Goal: Transaction & Acquisition: Download file/media

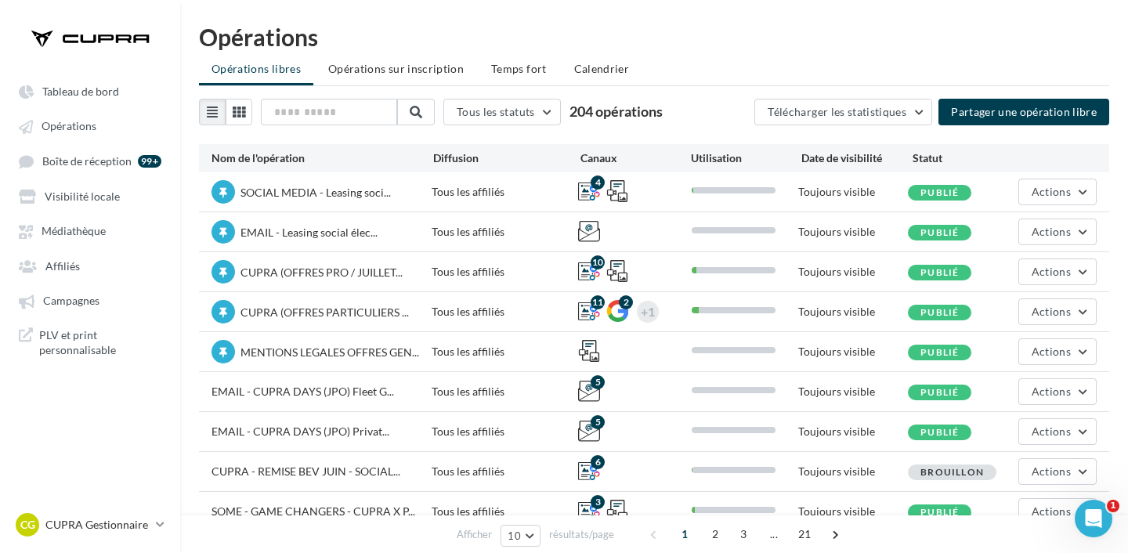
scroll to position [104, 0]
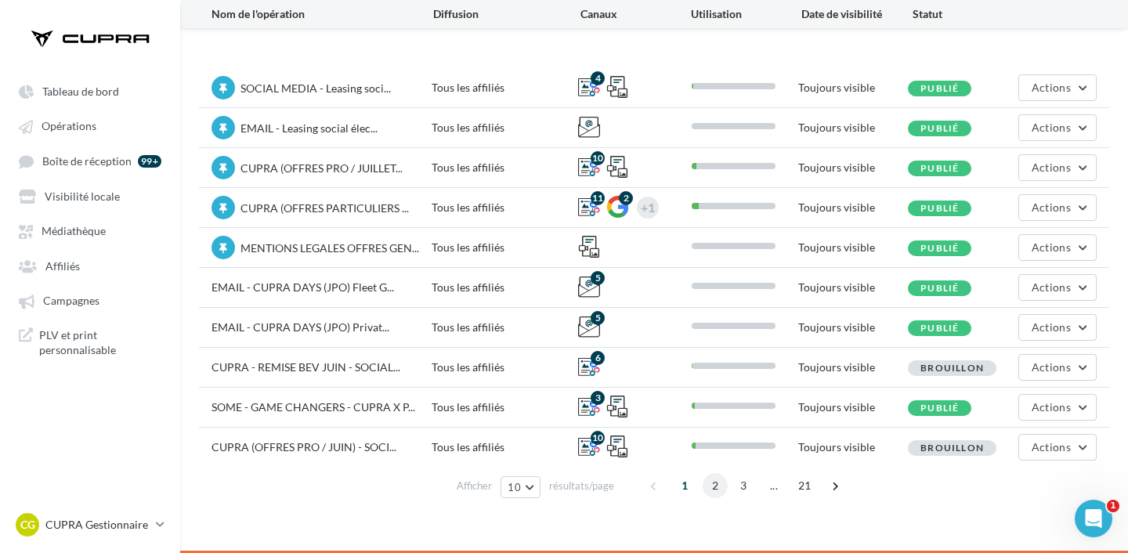
click at [715, 490] on span "2" at bounding box center [715, 485] width 25 height 25
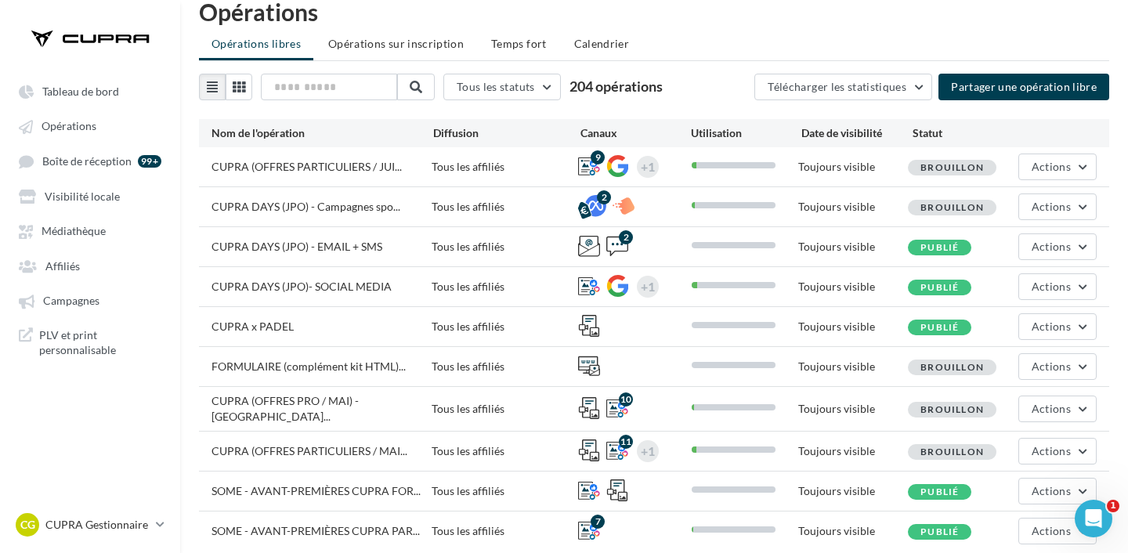
scroll to position [81, 0]
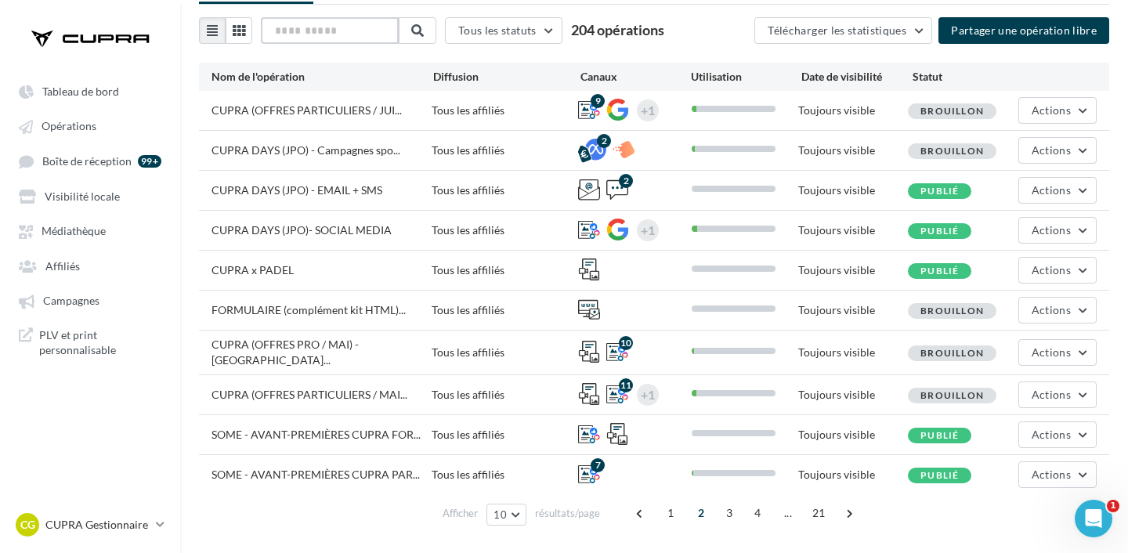
click at [342, 28] on input "text" at bounding box center [330, 30] width 138 height 27
click at [1038, 193] on span "Actions" at bounding box center [1051, 189] width 39 height 13
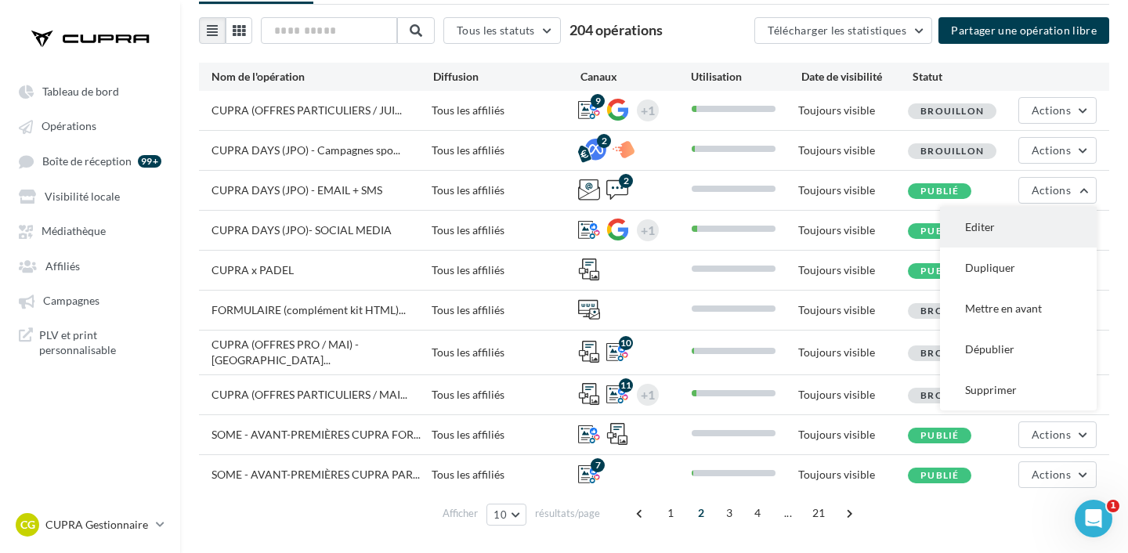
click at [1022, 221] on button "Editer" at bounding box center [1018, 227] width 157 height 41
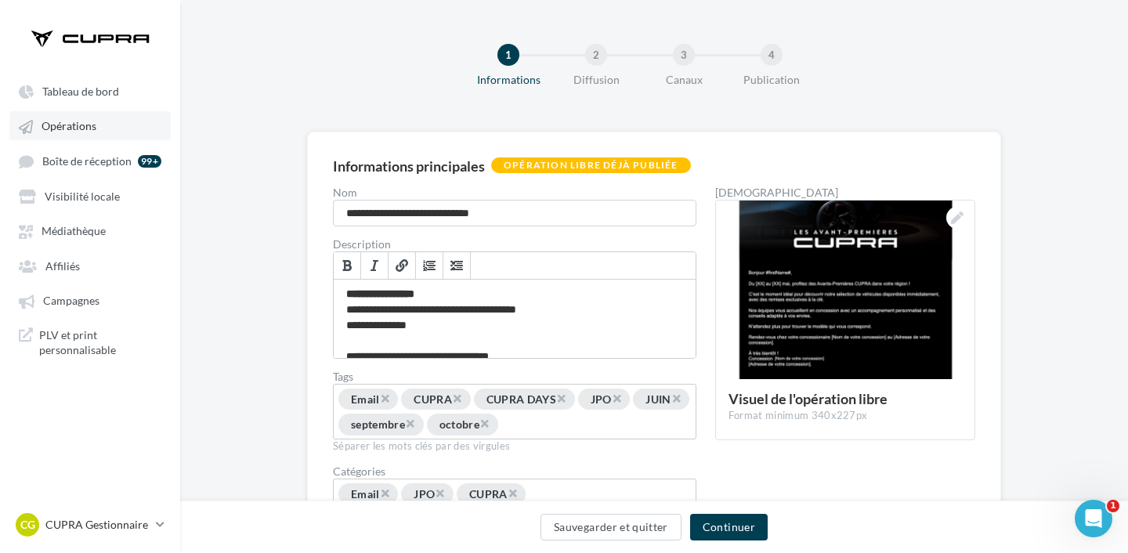
click at [80, 121] on span "Opérations" at bounding box center [69, 126] width 55 height 13
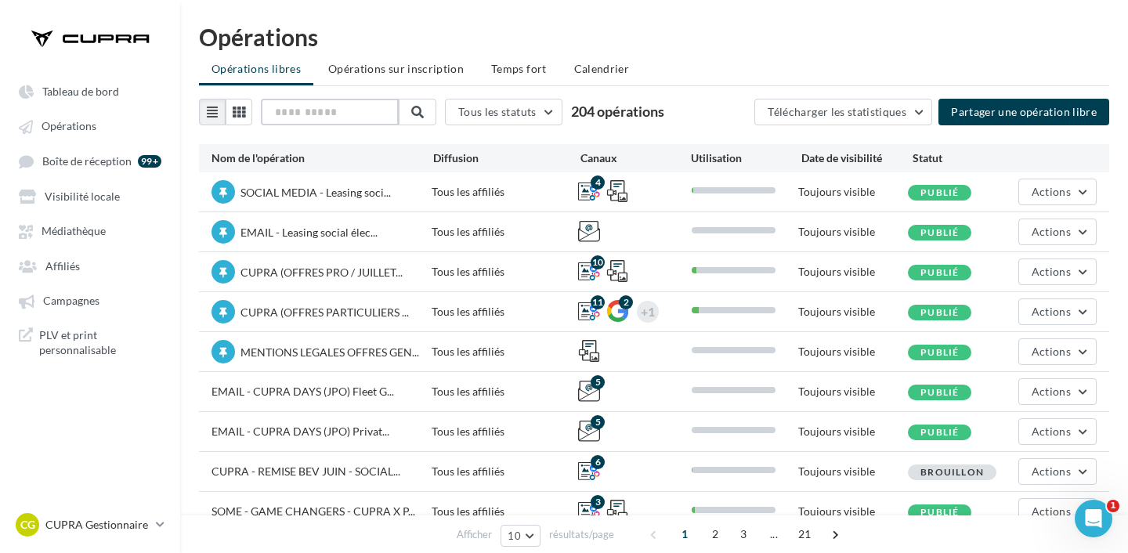
click at [347, 105] on input "text" at bounding box center [330, 112] width 138 height 27
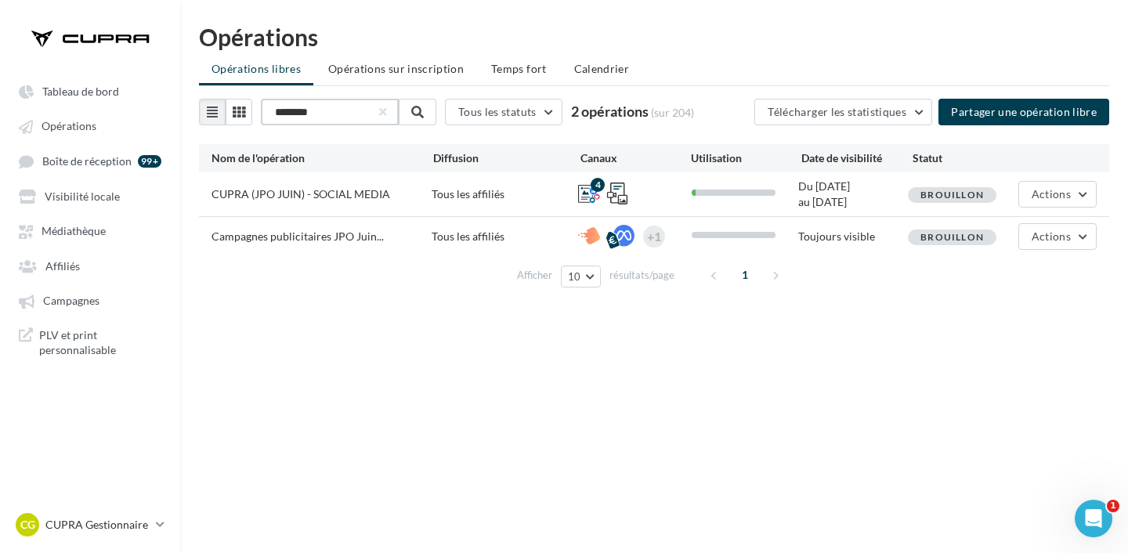
click at [321, 111] on input "********" at bounding box center [330, 112] width 138 height 27
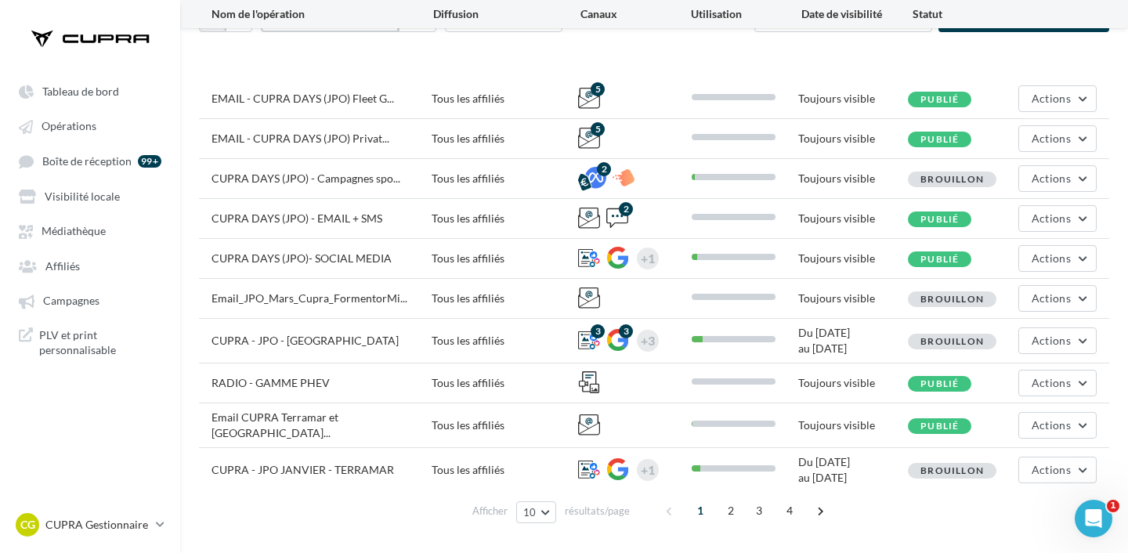
scroll to position [102, 0]
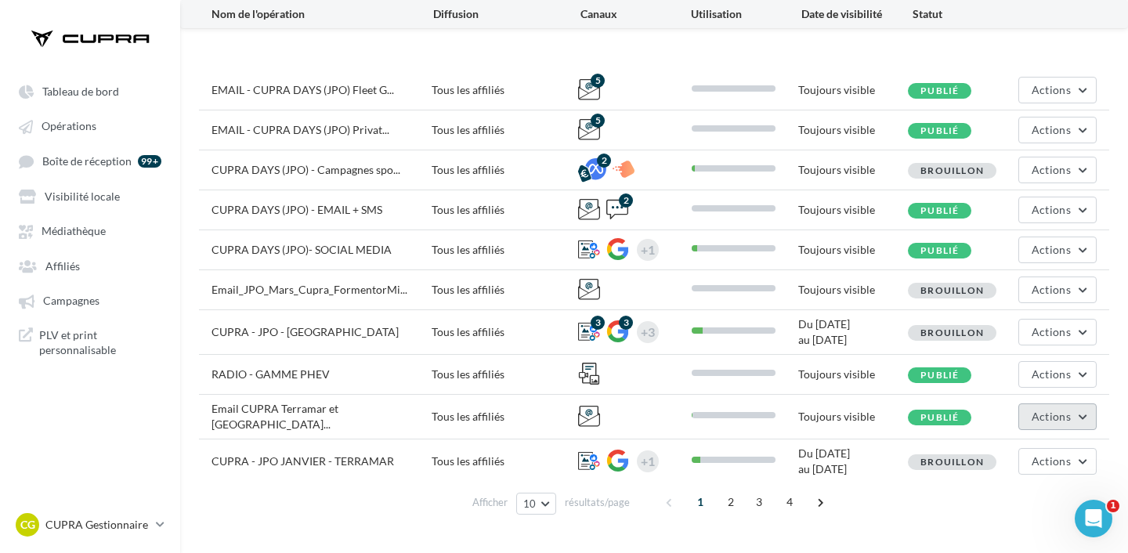
type input "***"
click at [1052, 418] on span "Actions" at bounding box center [1051, 416] width 39 height 13
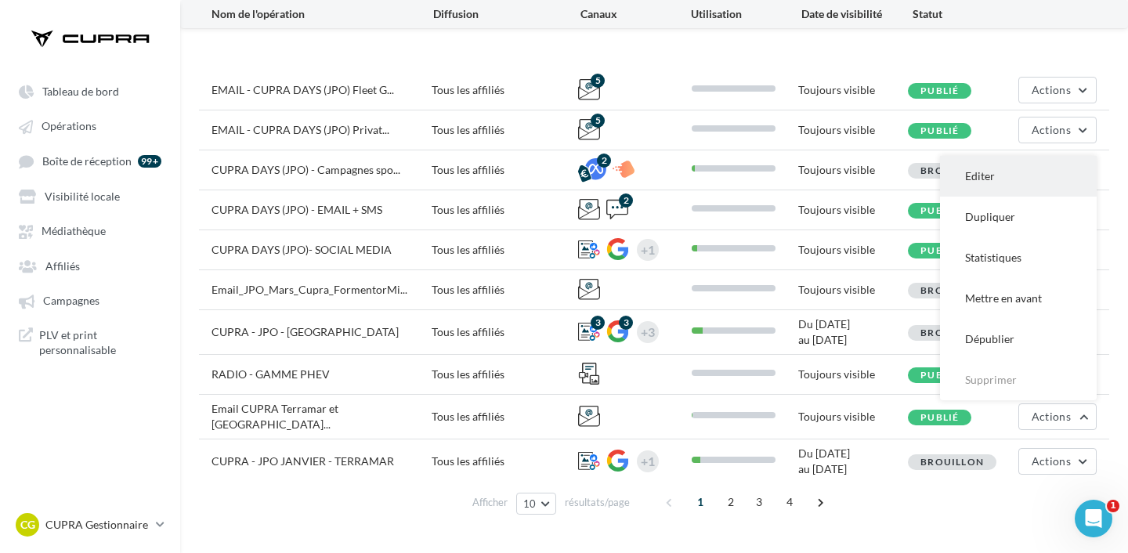
click at [1004, 176] on button "Editer" at bounding box center [1018, 176] width 157 height 41
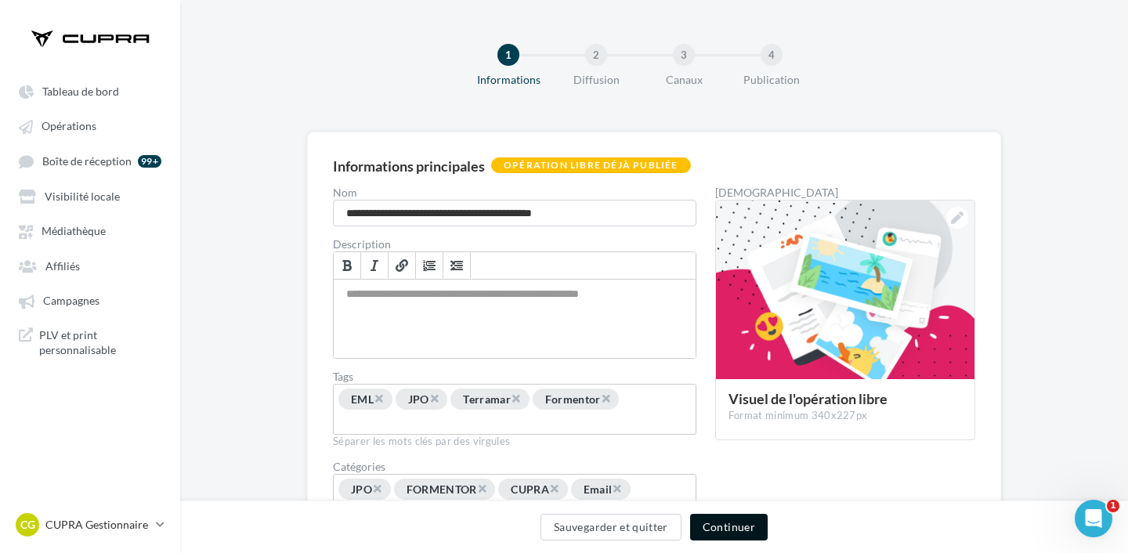
click at [727, 523] on button "Continuer" at bounding box center [729, 527] width 78 height 27
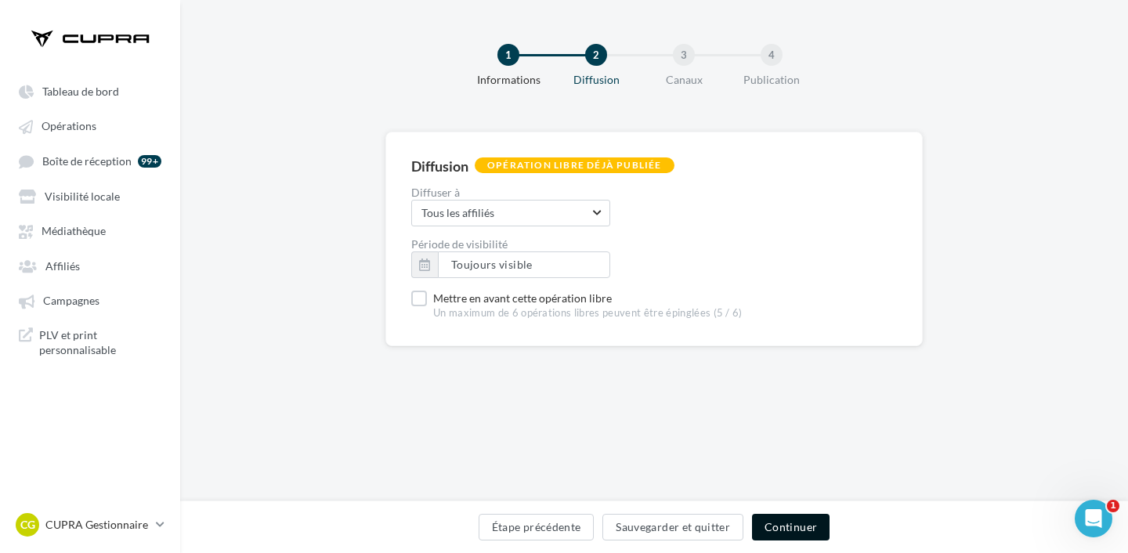
click at [791, 538] on button "Continuer" at bounding box center [791, 527] width 78 height 27
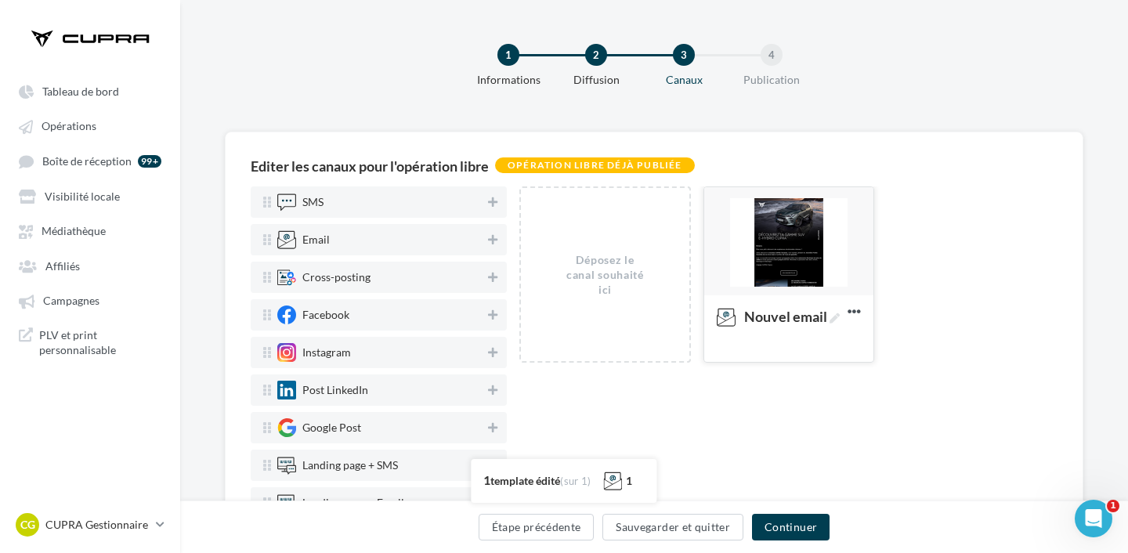
click at [808, 215] on div at bounding box center [788, 242] width 169 height 110
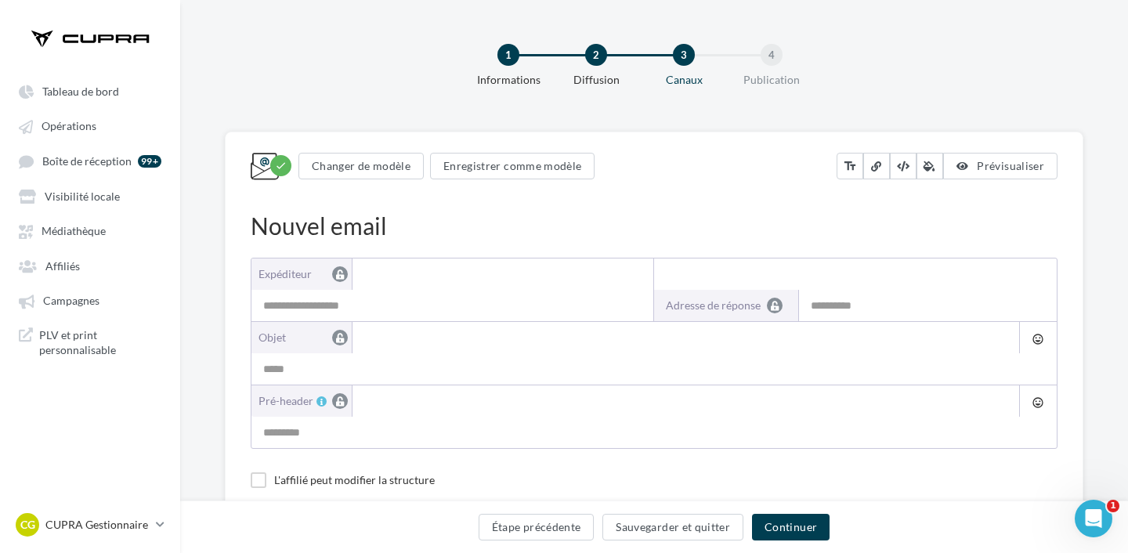
type input "**********"
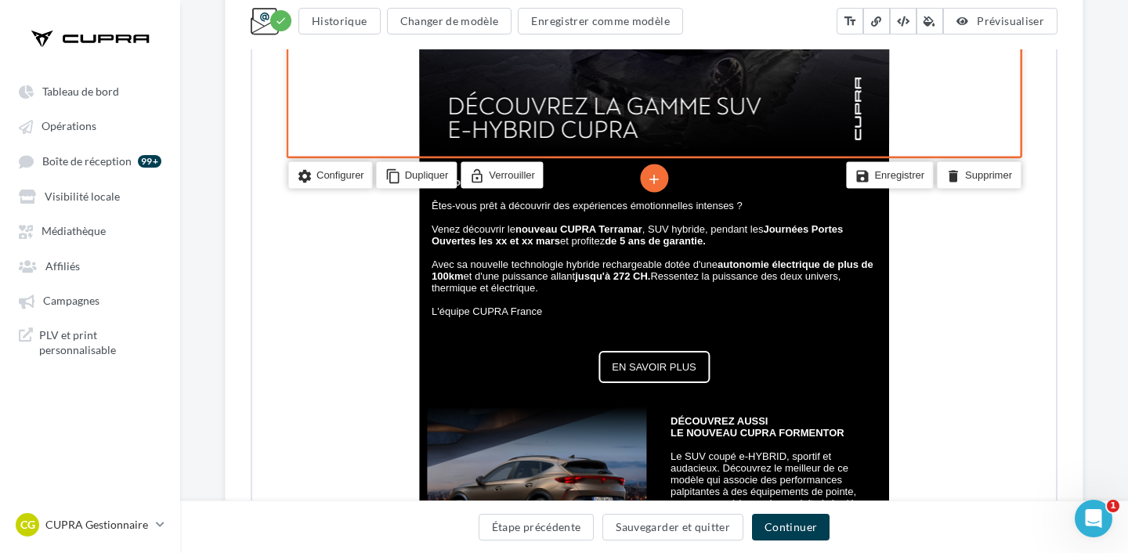
scroll to position [560, 0]
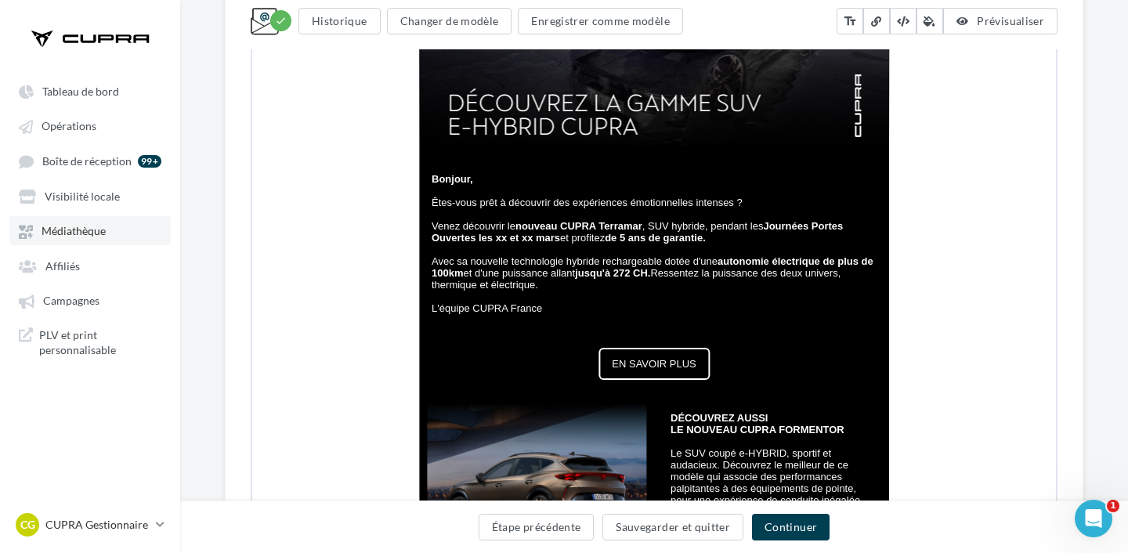
click at [88, 227] on span "Médiathèque" at bounding box center [74, 231] width 64 height 13
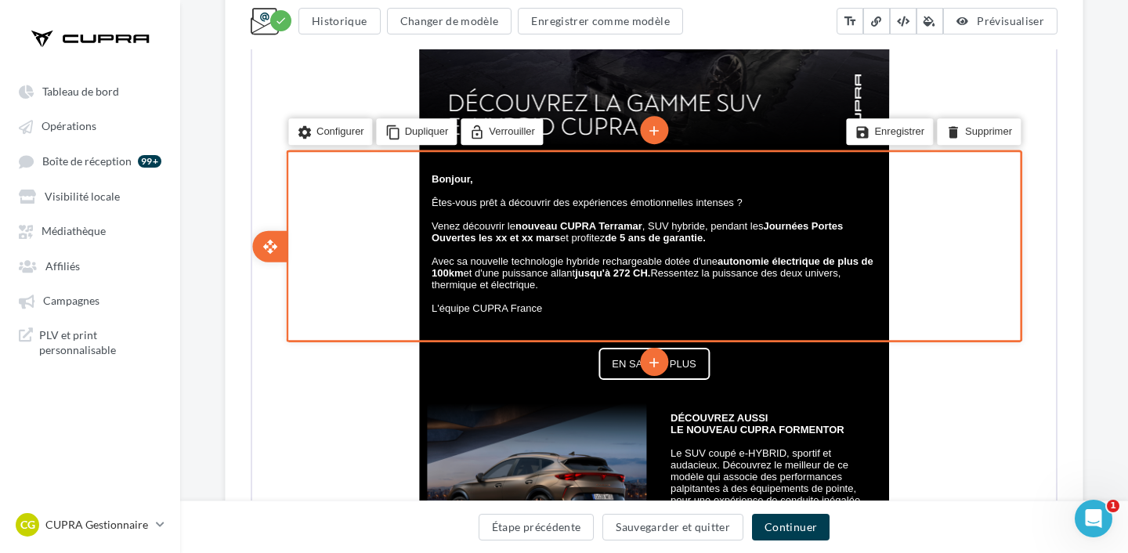
scroll to position [25, 0]
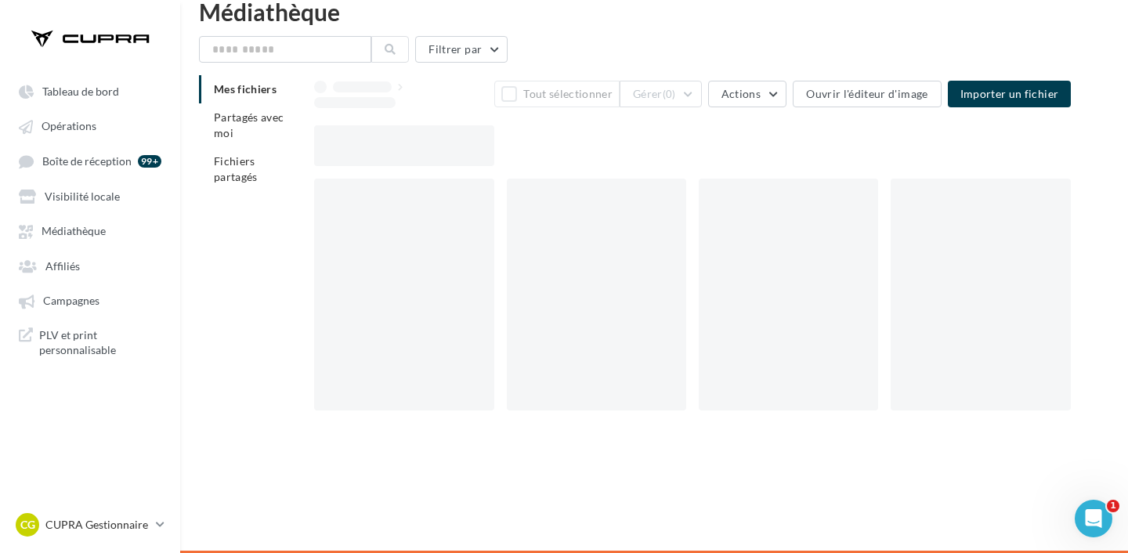
scroll to position [219, 0]
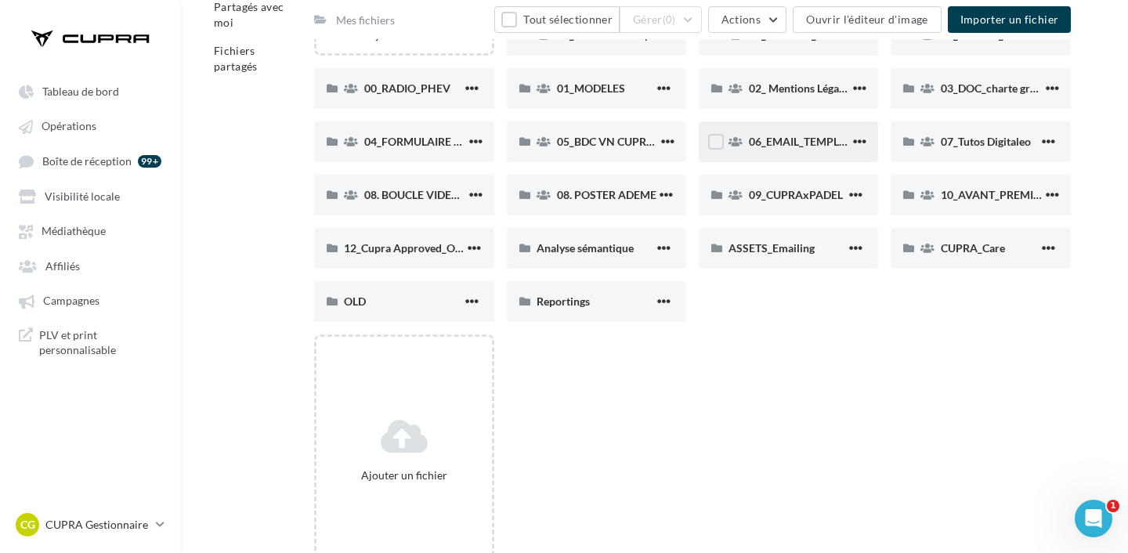
click at [758, 132] on div "06_EMAIL_TEMPLATE HTML CUPRA" at bounding box center [788, 141] width 179 height 41
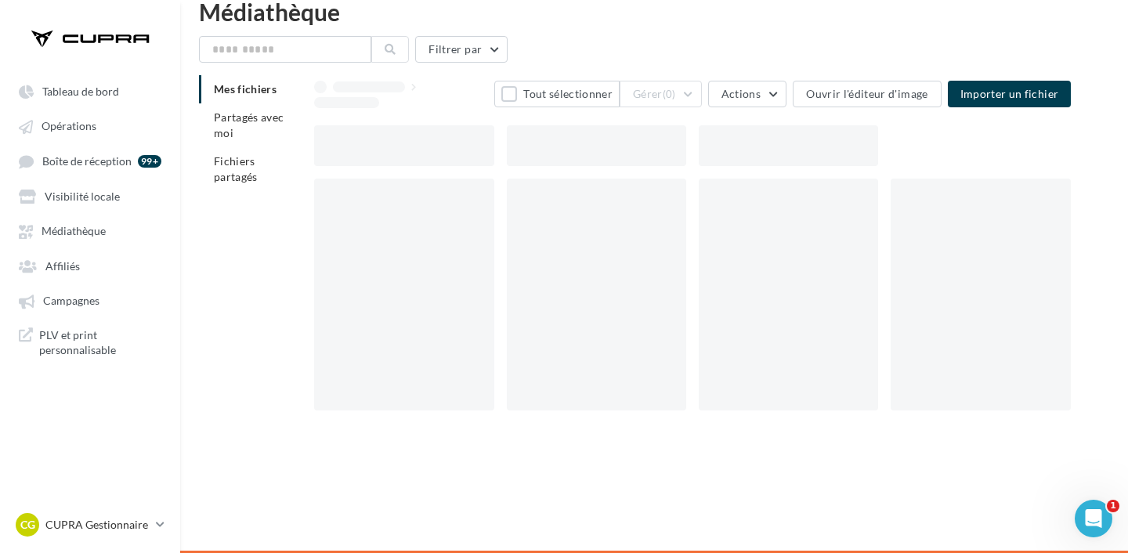
scroll to position [25, 0]
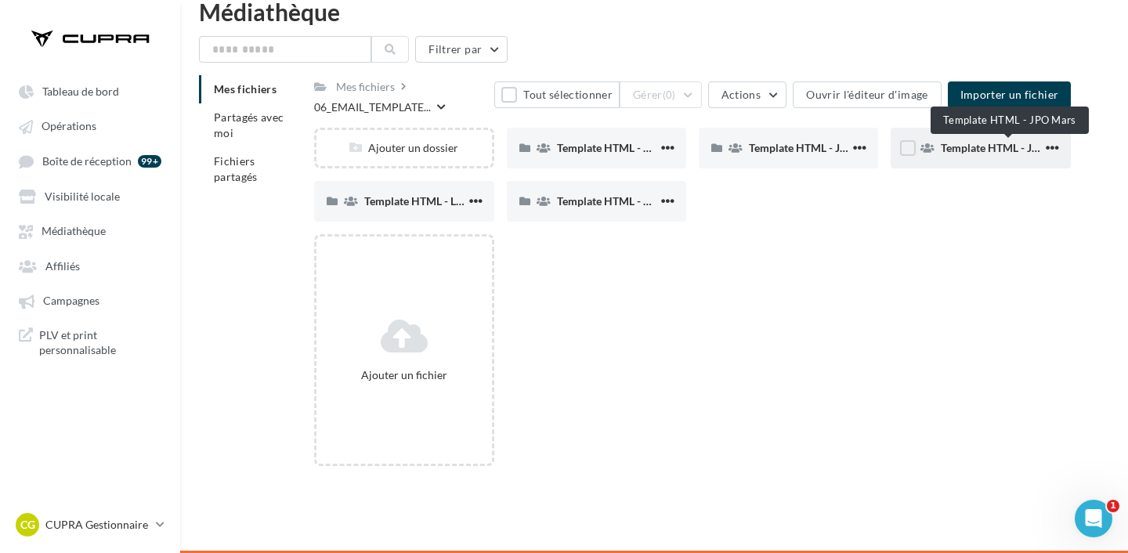
click at [1019, 145] on span "Template HTML - JPO Mars" at bounding box center [1008, 147] width 134 height 13
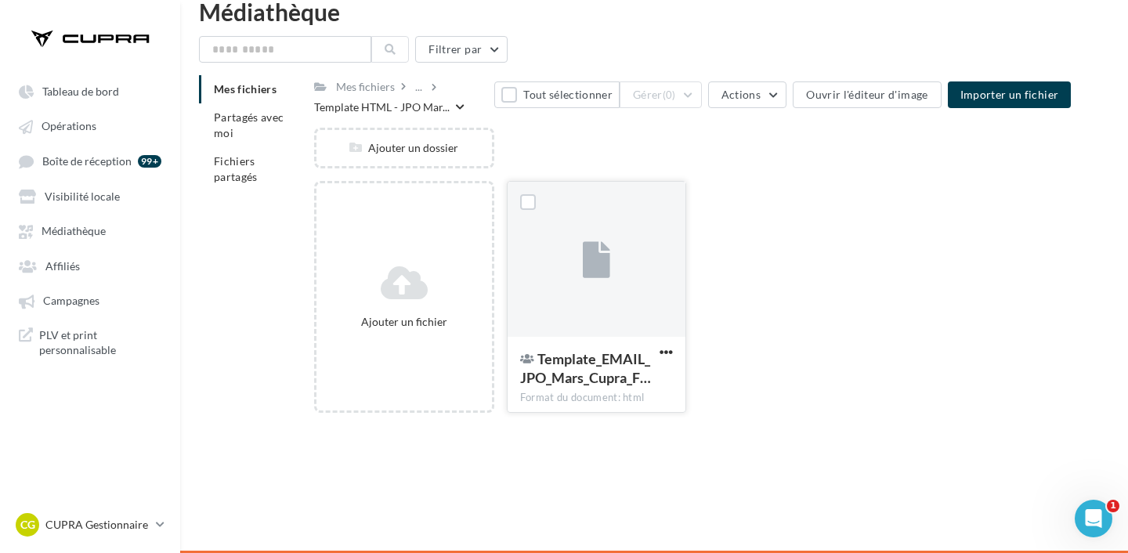
click at [593, 268] on icon at bounding box center [596, 260] width 27 height 36
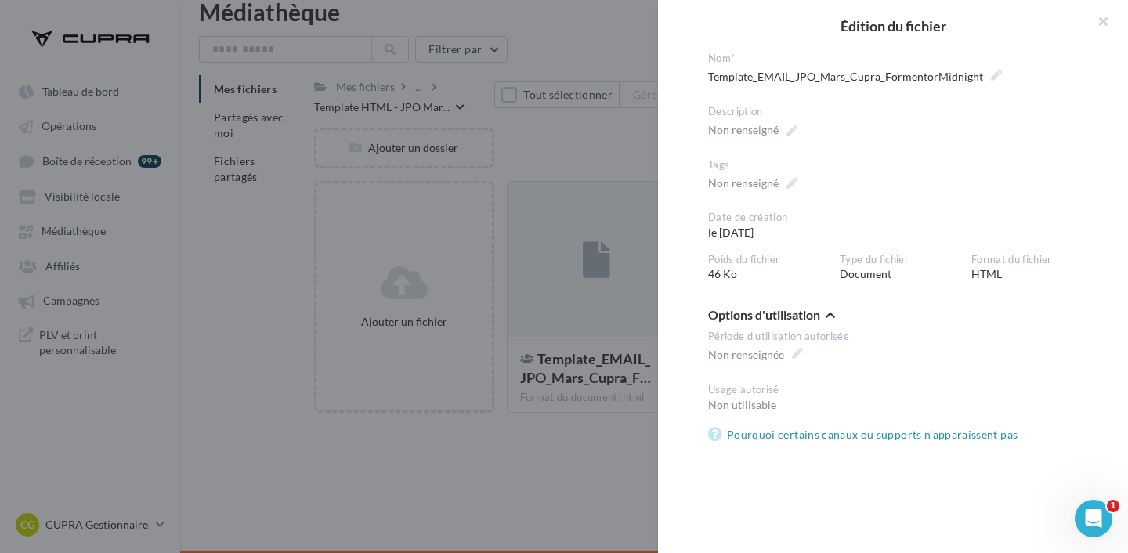
click at [633, 198] on div at bounding box center [564, 276] width 1128 height 553
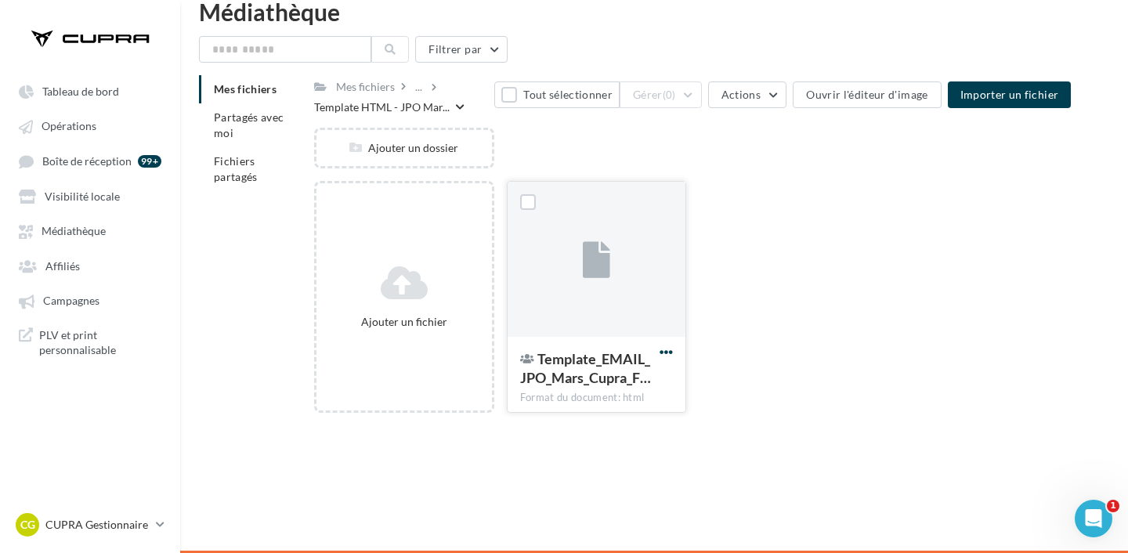
click at [671, 353] on span "button" at bounding box center [666, 352] width 13 height 13
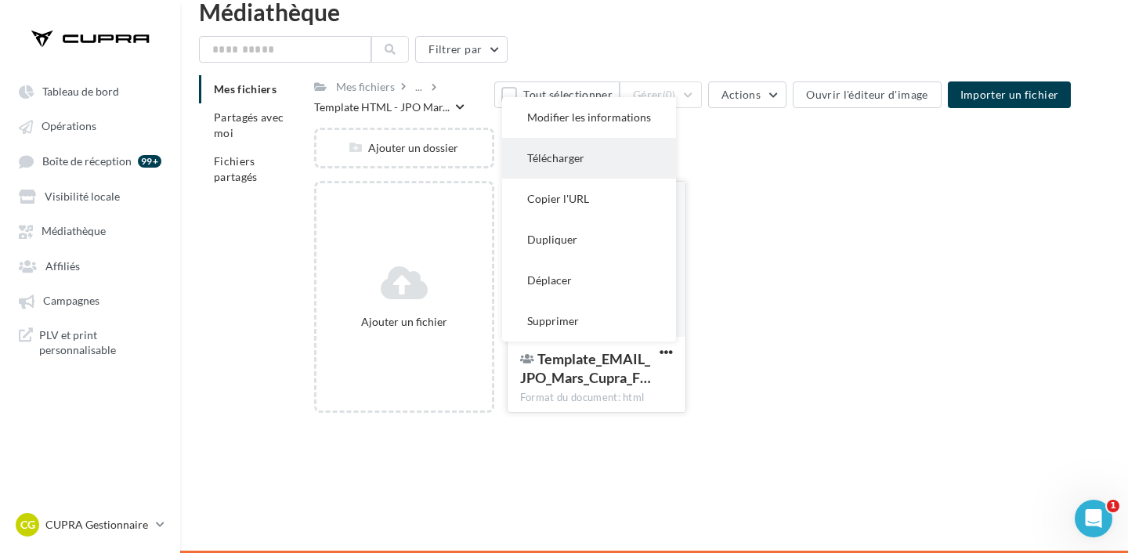
click at [611, 167] on button "Télécharger" at bounding box center [589, 158] width 174 height 41
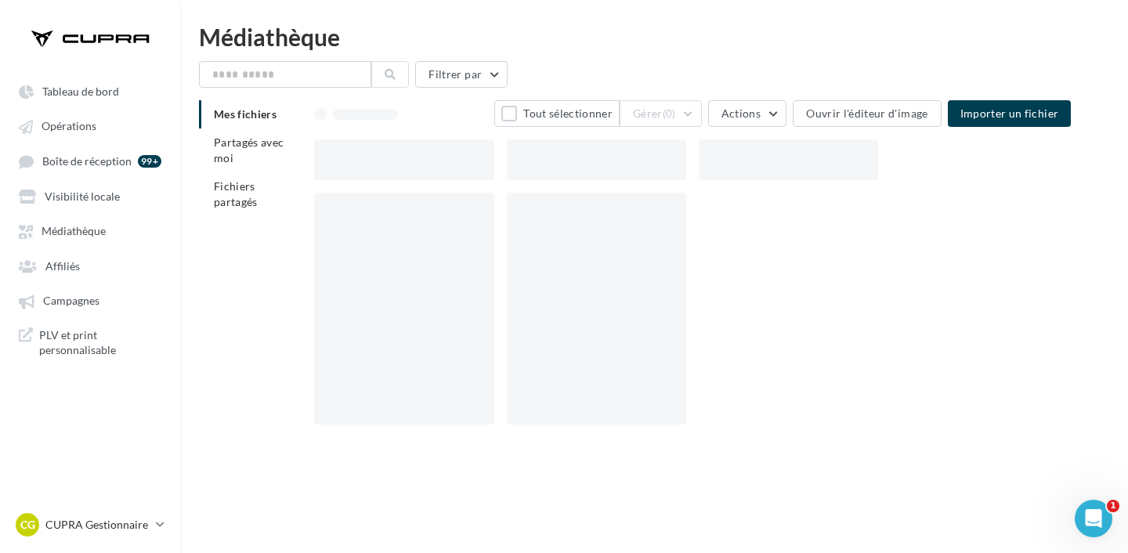
scroll to position [25, 0]
